Goal: Task Accomplishment & Management: Use online tool/utility

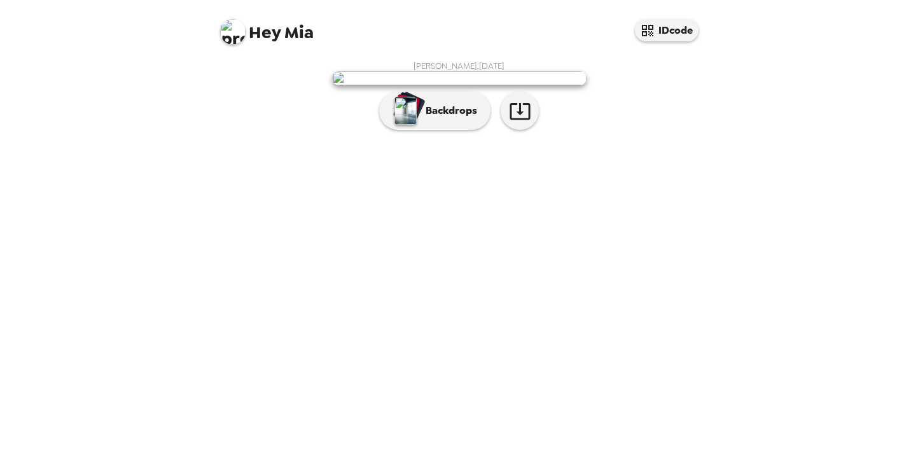
click at [484, 85] on img at bounding box center [459, 78] width 255 height 14
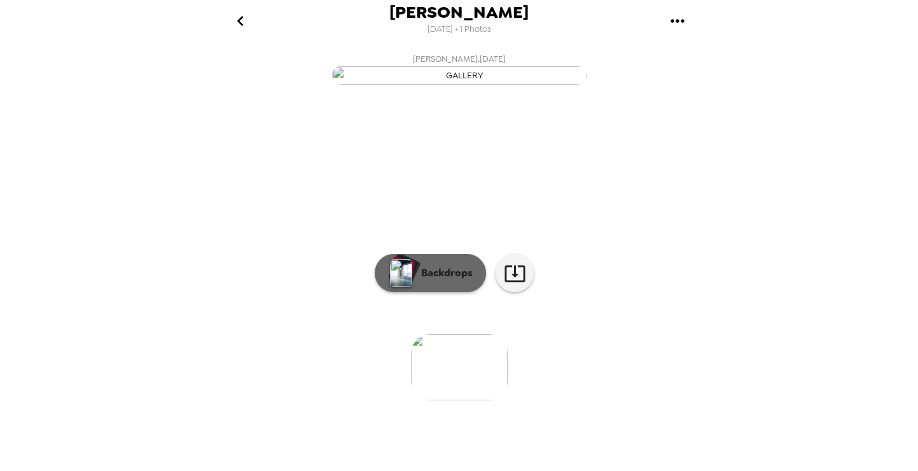
click at [412, 289] on div "button" at bounding box center [400, 273] width 25 height 32
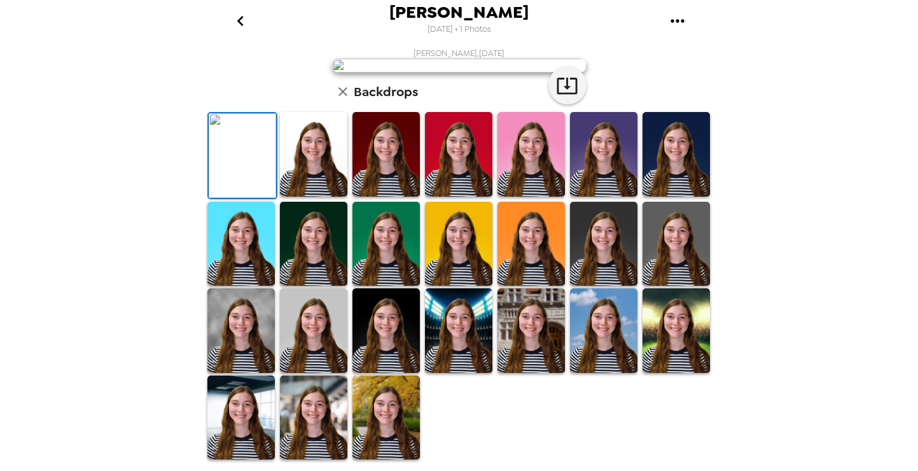
scroll to position [110, 0]
click at [295, 197] on img at bounding box center [313, 154] width 67 height 85
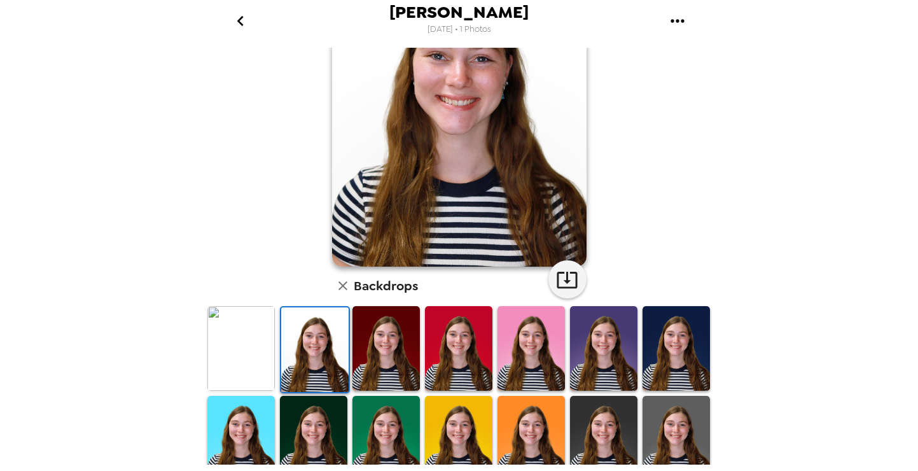
click at [360, 341] on img at bounding box center [386, 348] width 67 height 85
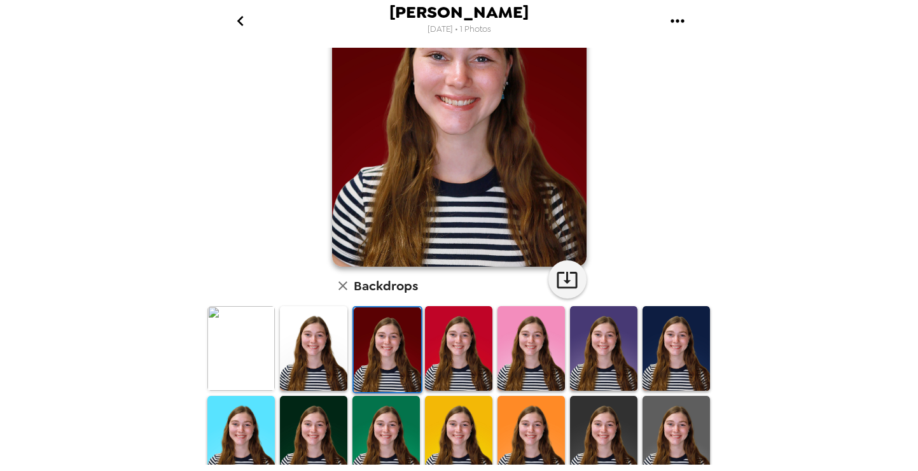
click at [414, 316] on img at bounding box center [387, 349] width 67 height 85
click at [446, 324] on img at bounding box center [458, 348] width 67 height 85
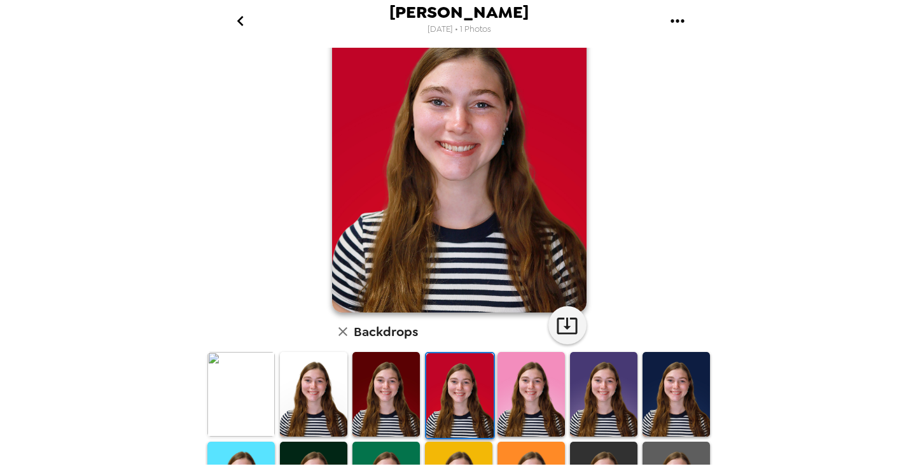
scroll to position [62, 0]
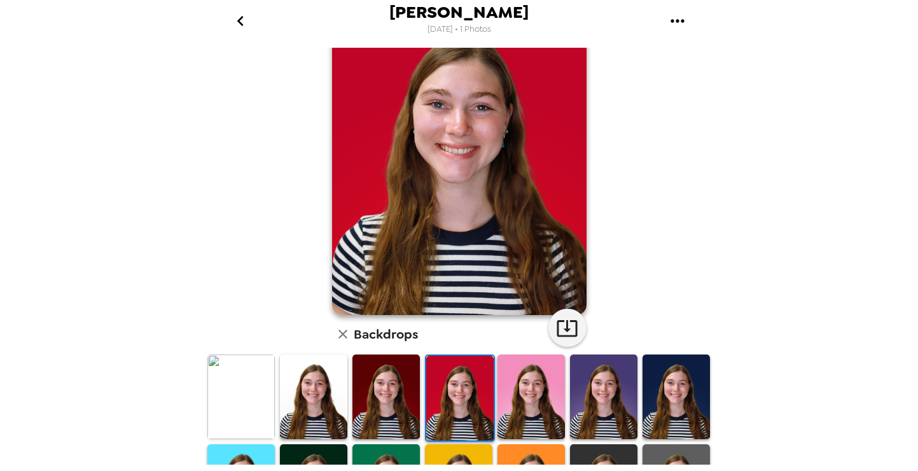
click at [524, 412] on img at bounding box center [531, 397] width 67 height 85
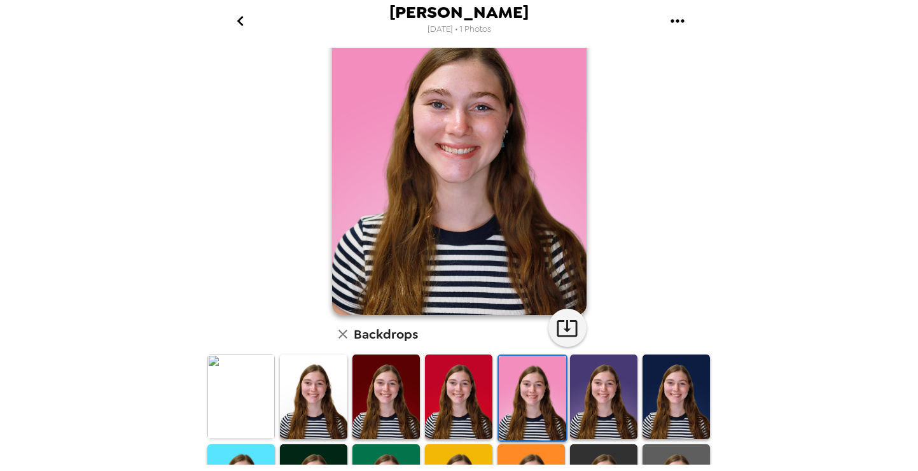
click at [584, 401] on img at bounding box center [603, 397] width 67 height 85
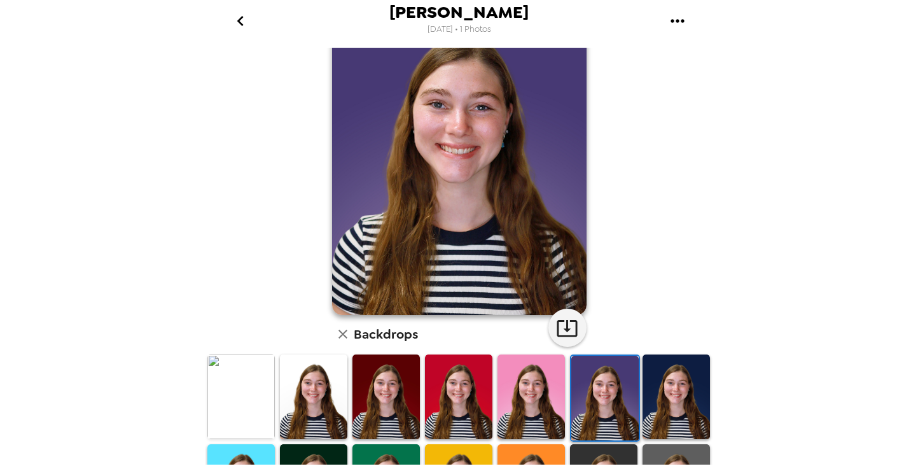
click at [691, 372] on img at bounding box center [676, 397] width 67 height 85
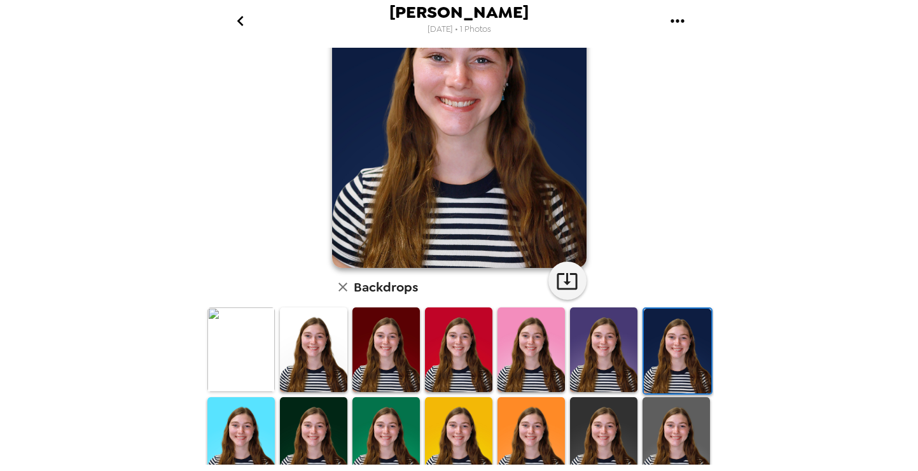
scroll to position [120, 0]
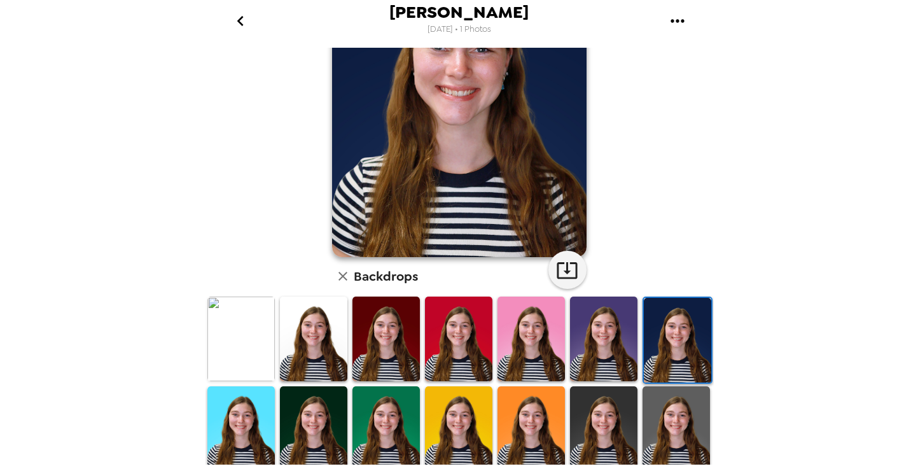
click at [569, 406] on div at bounding box center [604, 428] width 73 height 87
click at [590, 405] on img at bounding box center [603, 428] width 67 height 85
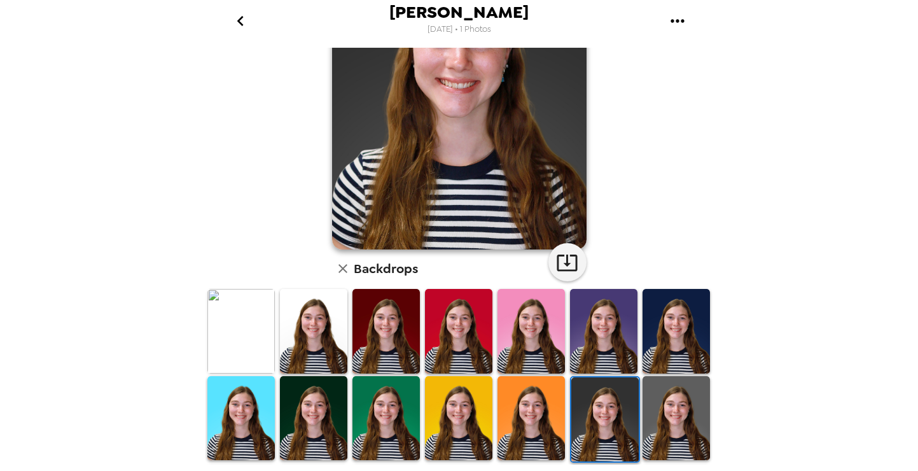
scroll to position [158, 0]
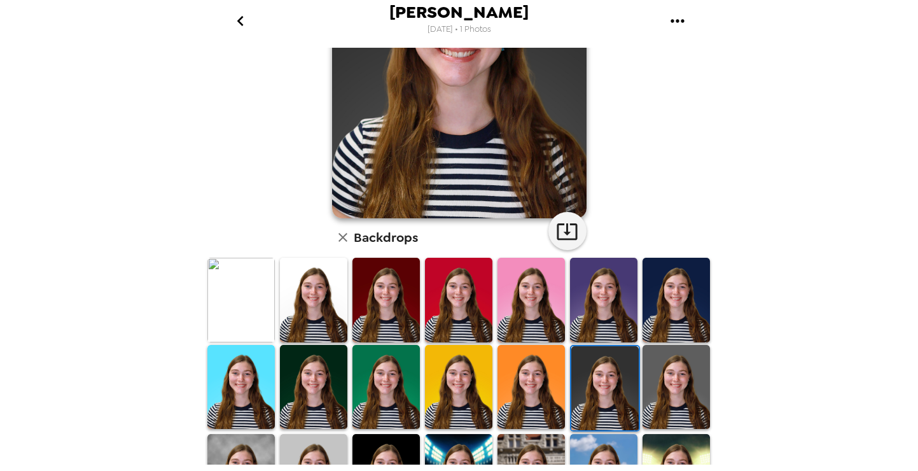
click at [253, 332] on img at bounding box center [240, 300] width 67 height 85
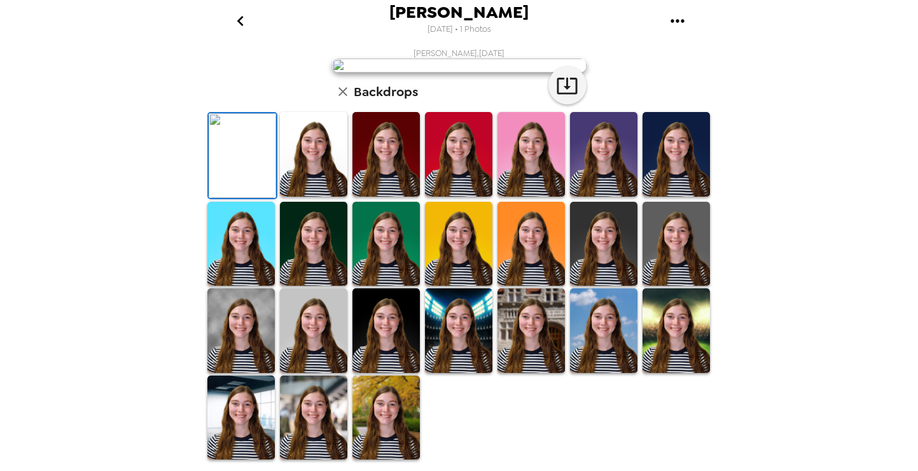
scroll to position [301, 0]
click at [419, 430] on img at bounding box center [386, 418] width 67 height 85
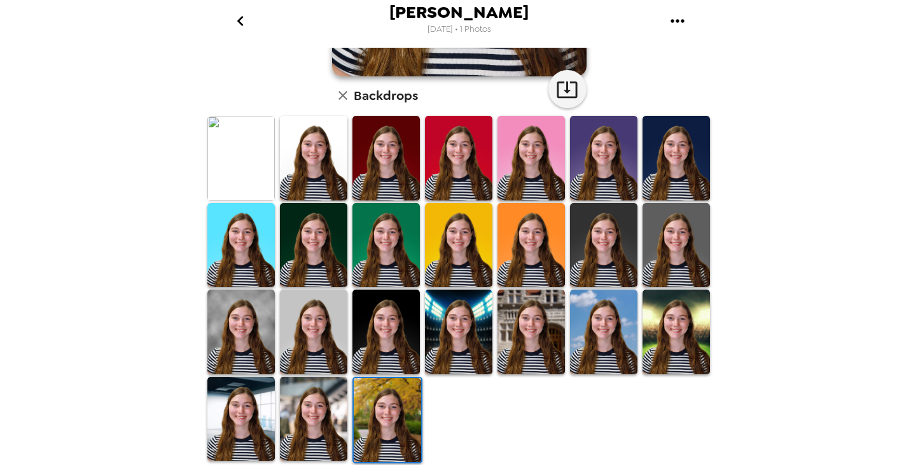
click at [339, 412] on img at bounding box center [313, 419] width 67 height 85
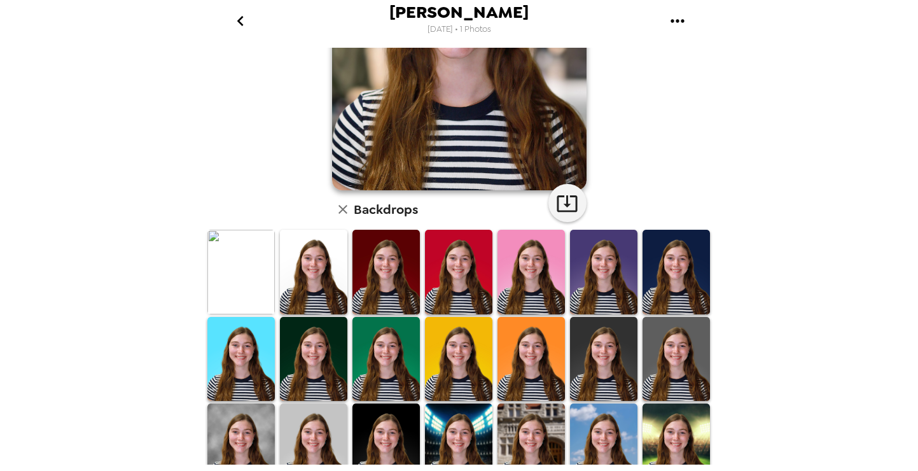
scroll to position [218, 0]
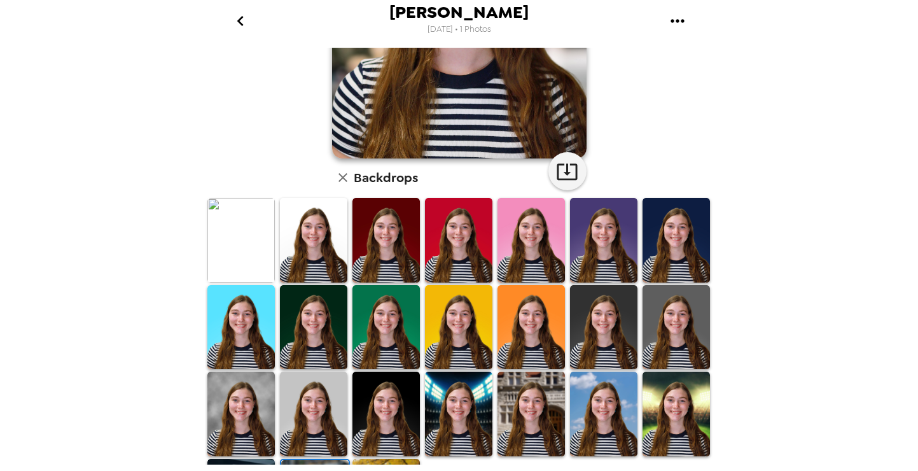
click at [678, 417] on img at bounding box center [676, 414] width 67 height 85
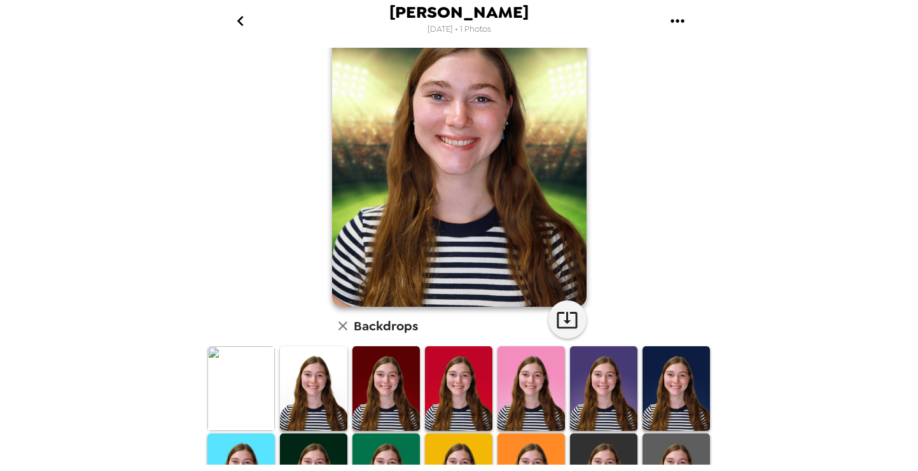
scroll to position [66, 0]
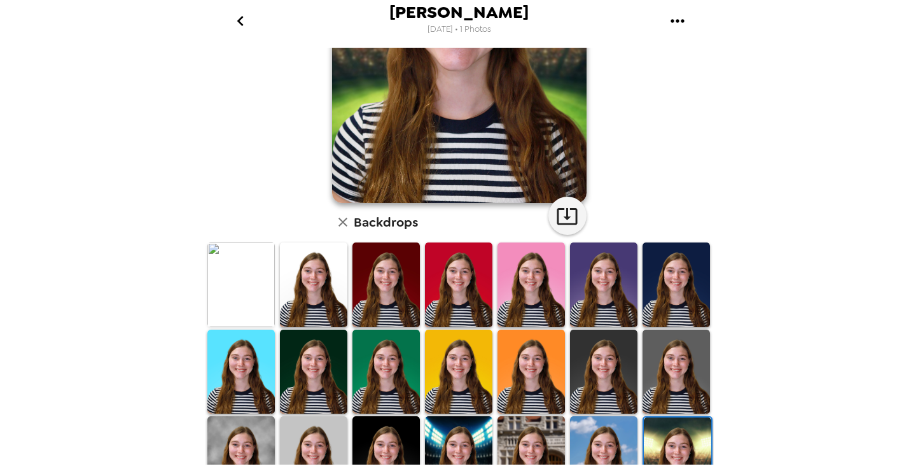
click at [664, 350] on img at bounding box center [676, 372] width 67 height 85
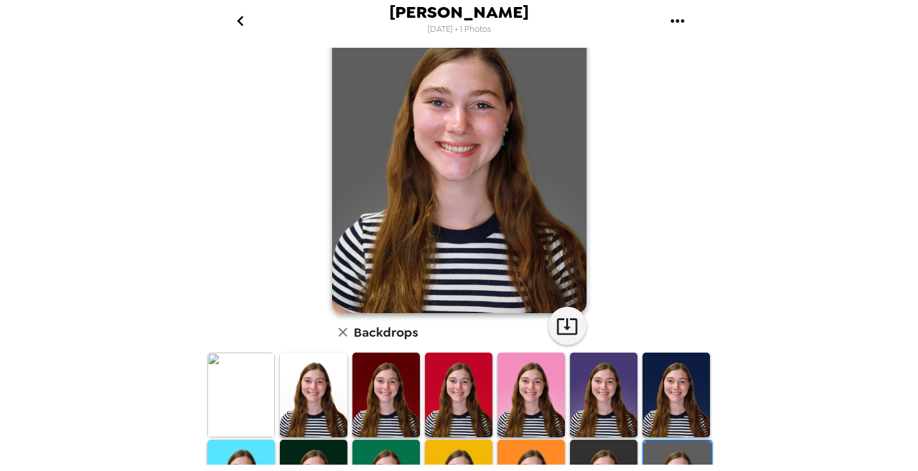
scroll to position [94, 0]
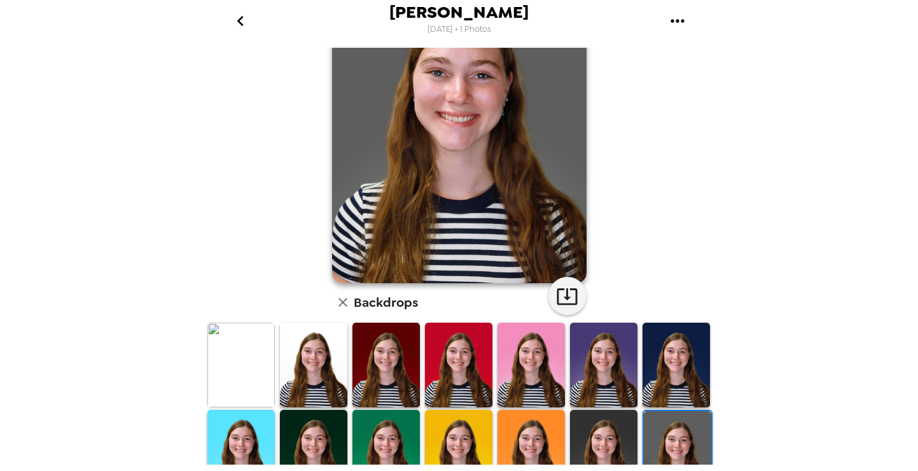
click at [663, 344] on img at bounding box center [676, 365] width 67 height 85
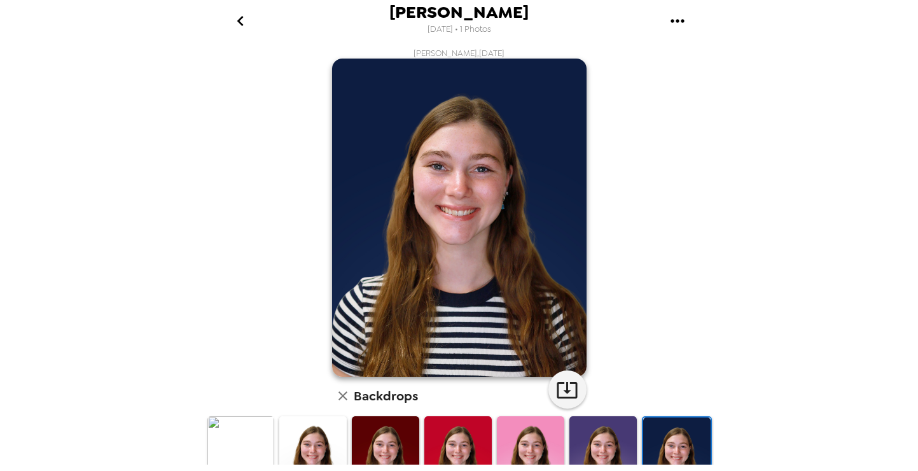
scroll to position [7, 0]
